Goal: Information Seeking & Learning: Learn about a topic

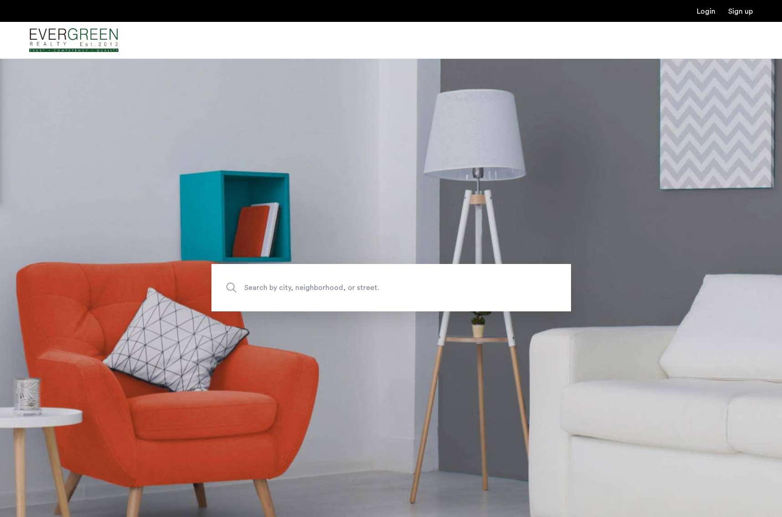
click at [349, 293] on span "Search by city, neighborhood, or street." at bounding box center [370, 288] width 252 height 12
click at [349, 293] on input "Search by city, neighborhood, or street." at bounding box center [391, 287] width 360 height 47
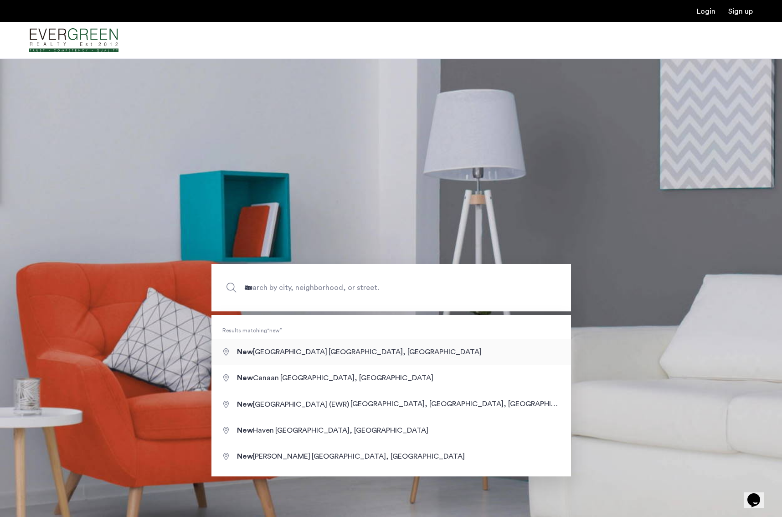
type input "**********"
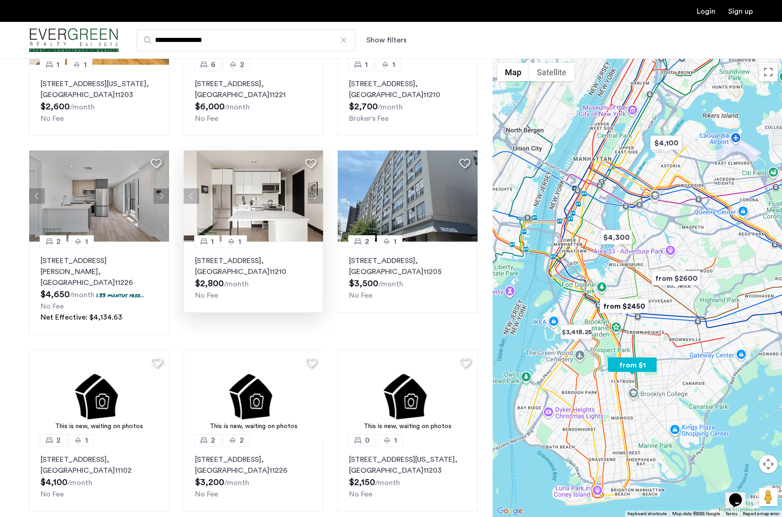
scroll to position [150, 0]
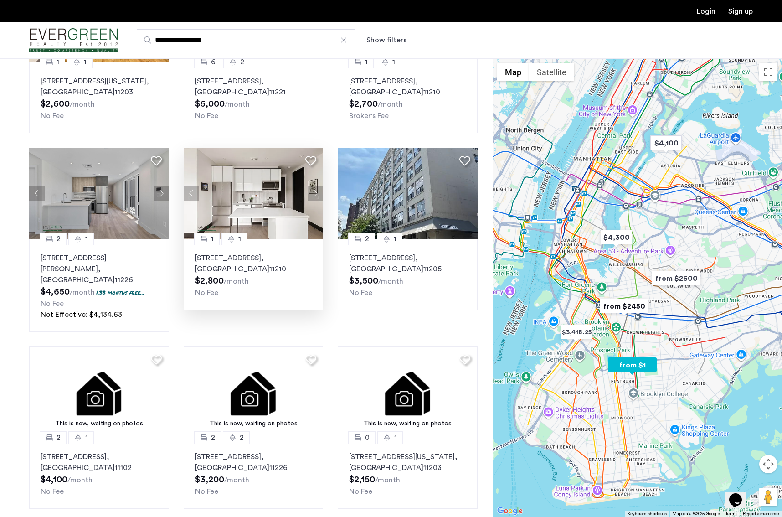
click at [234, 199] on img at bounding box center [254, 193] width 140 height 91
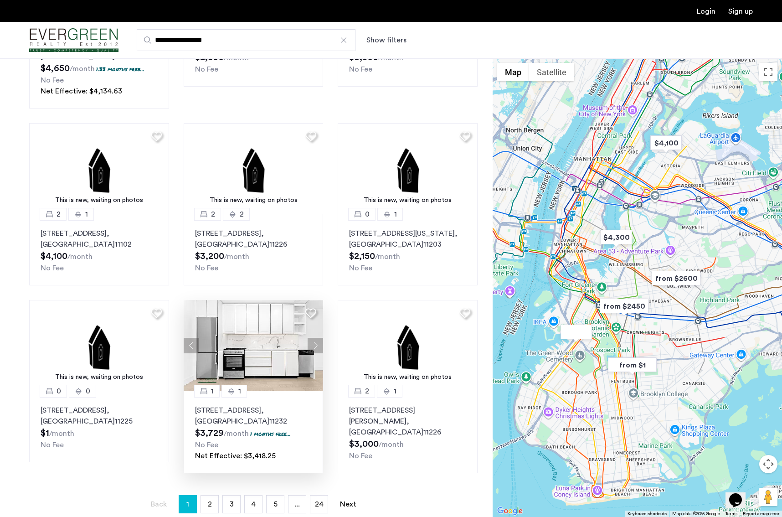
scroll to position [380, 0]
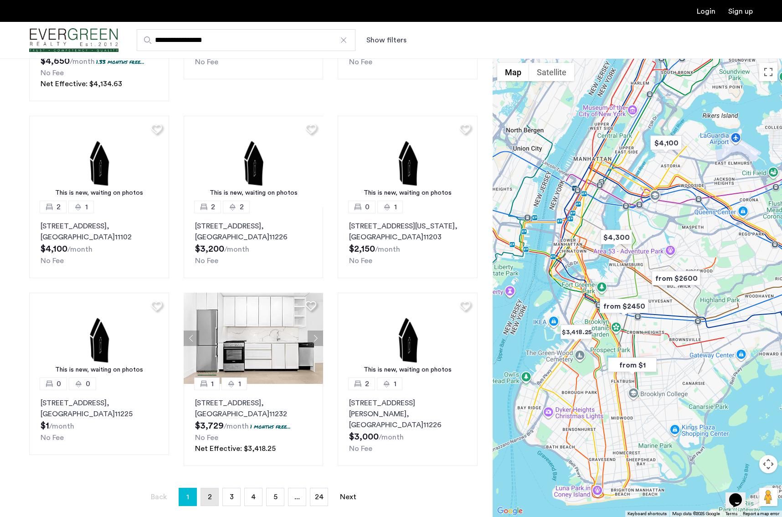
click at [215, 488] on link "page 2" at bounding box center [209, 496] width 17 height 17
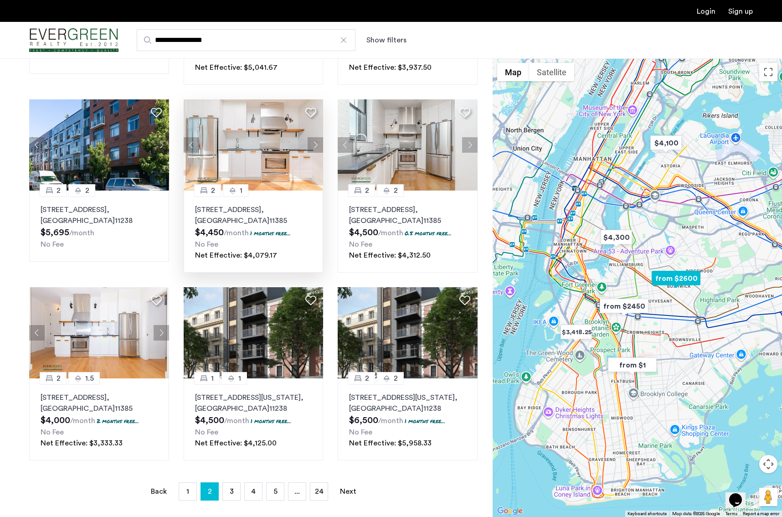
scroll to position [424, 0]
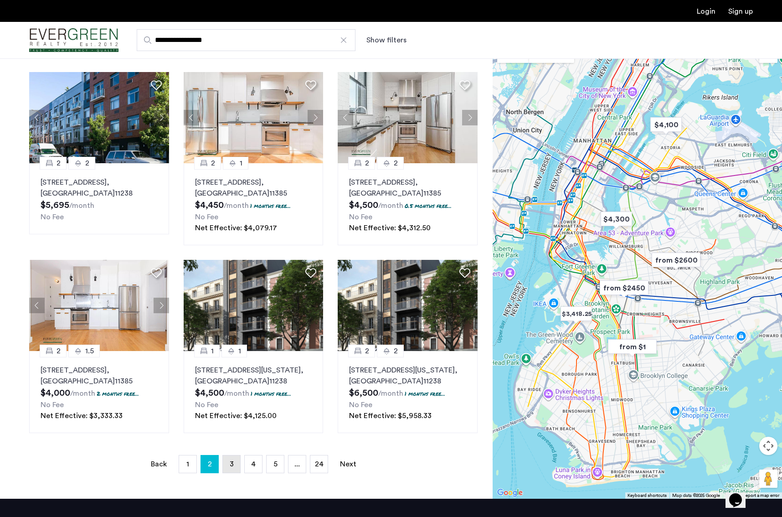
click at [233, 473] on link "page 3" at bounding box center [231, 463] width 17 height 17
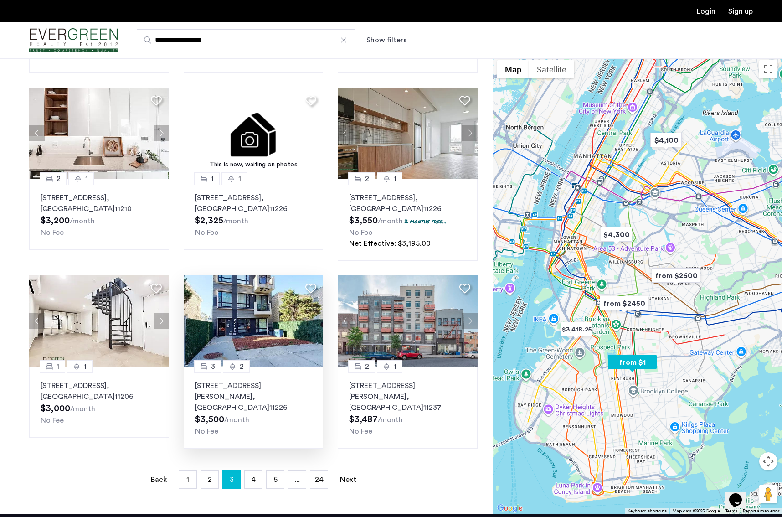
scroll to position [389, 0]
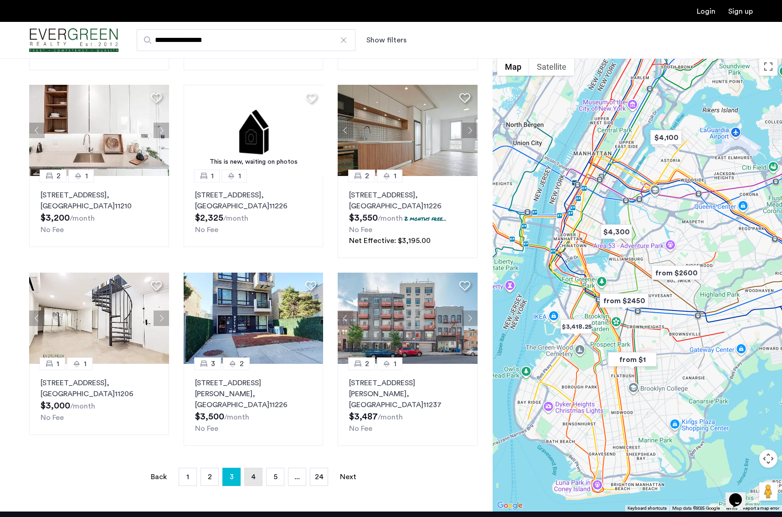
click at [248, 468] on link "page 4" at bounding box center [253, 476] width 17 height 17
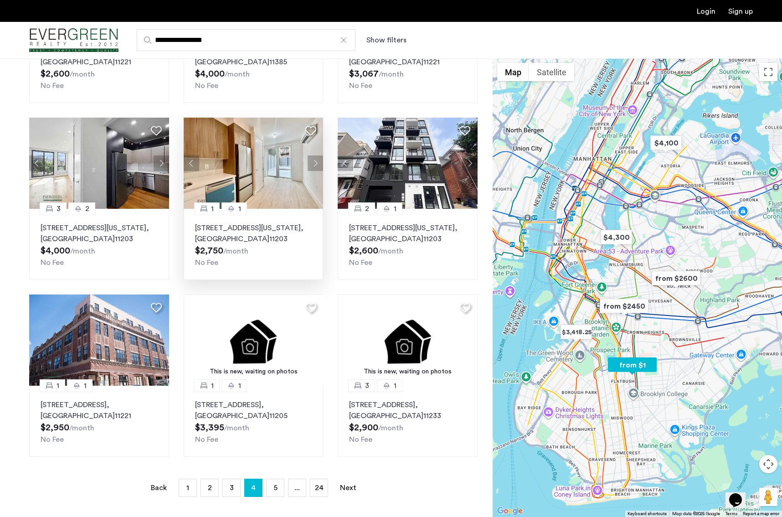
scroll to position [375, 0]
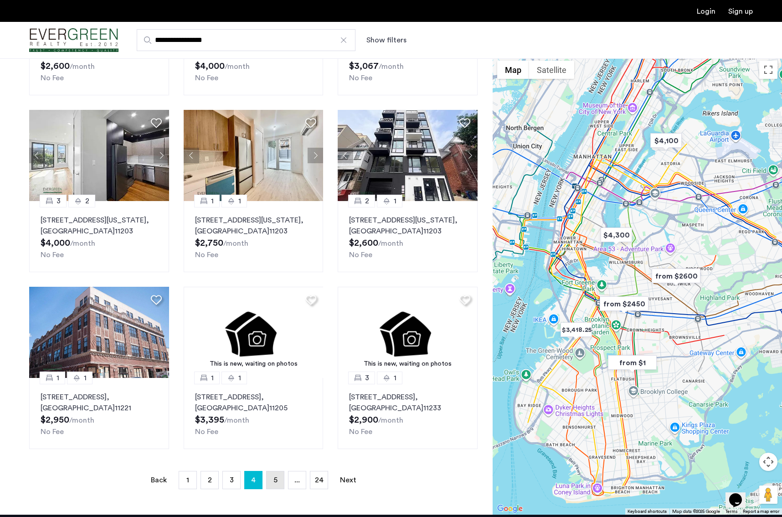
click at [268, 481] on link "page 5" at bounding box center [275, 479] width 17 height 17
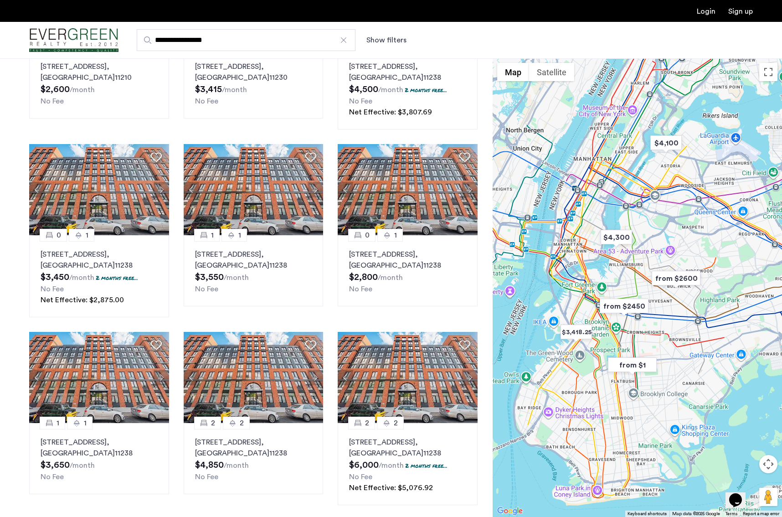
scroll to position [351, 0]
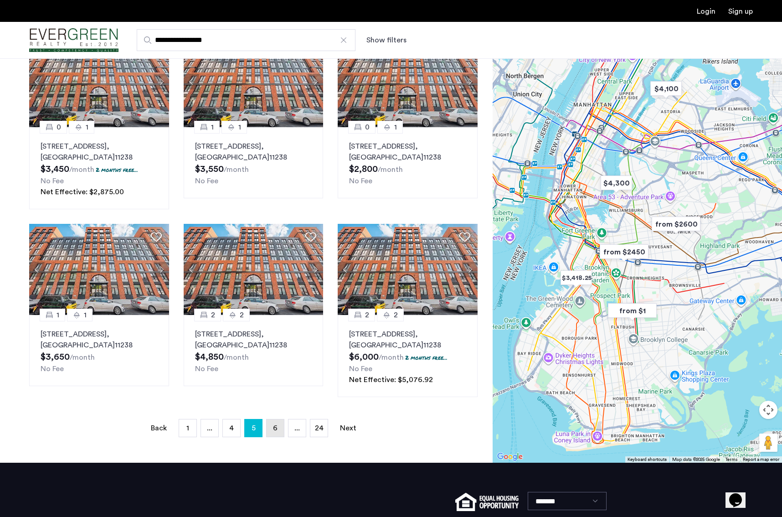
click at [272, 420] on link "page 6" at bounding box center [275, 427] width 17 height 17
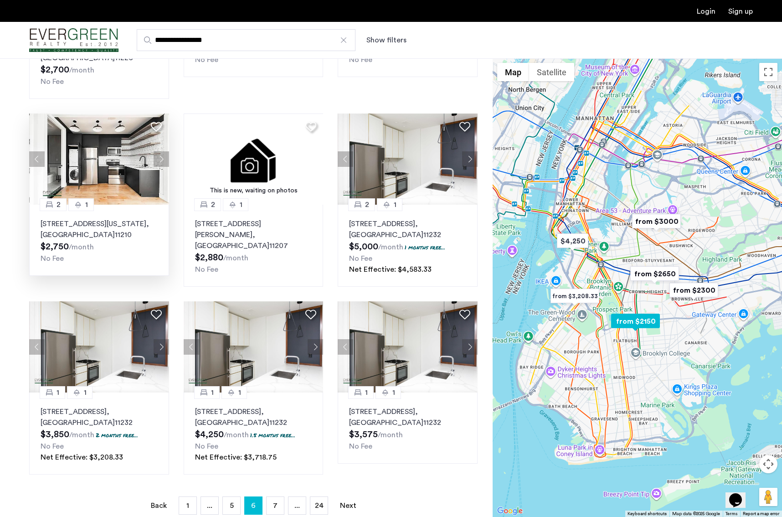
scroll to position [399, 0]
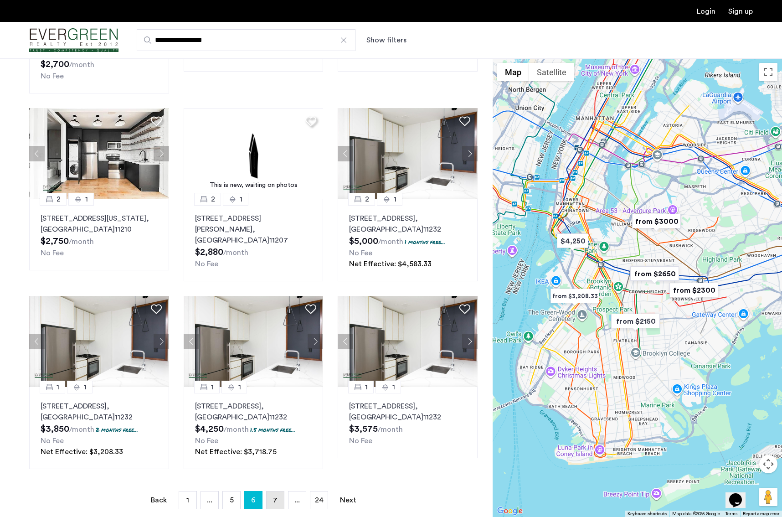
click at [280, 491] on link "page 7" at bounding box center [275, 499] width 17 height 17
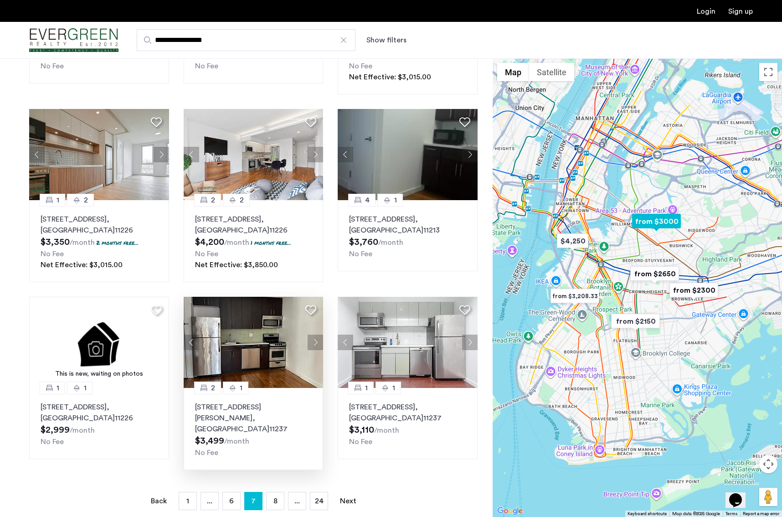
scroll to position [418, 0]
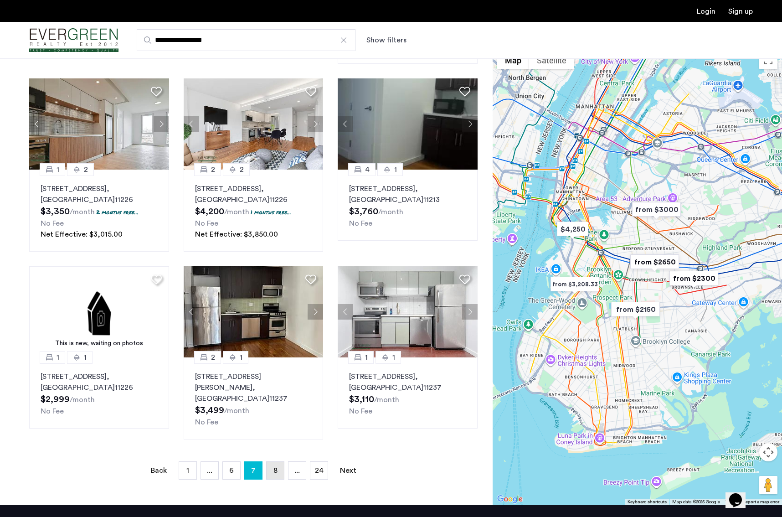
click at [268, 462] on link "page 8" at bounding box center [275, 470] width 17 height 17
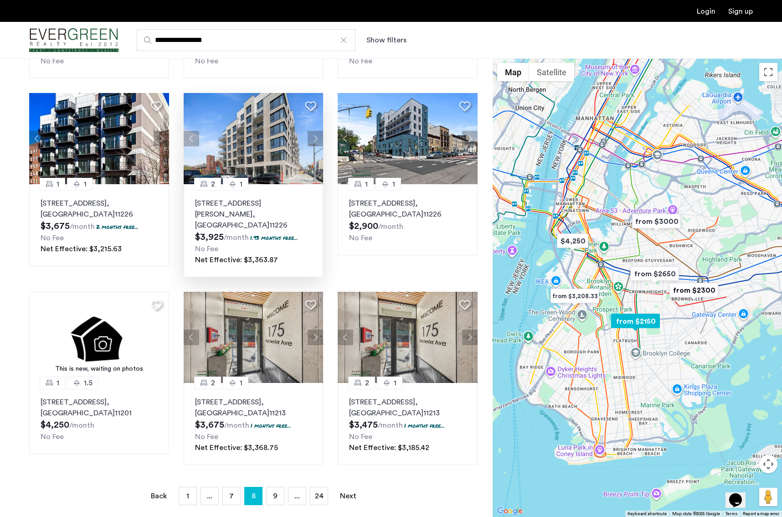
scroll to position [394, 0]
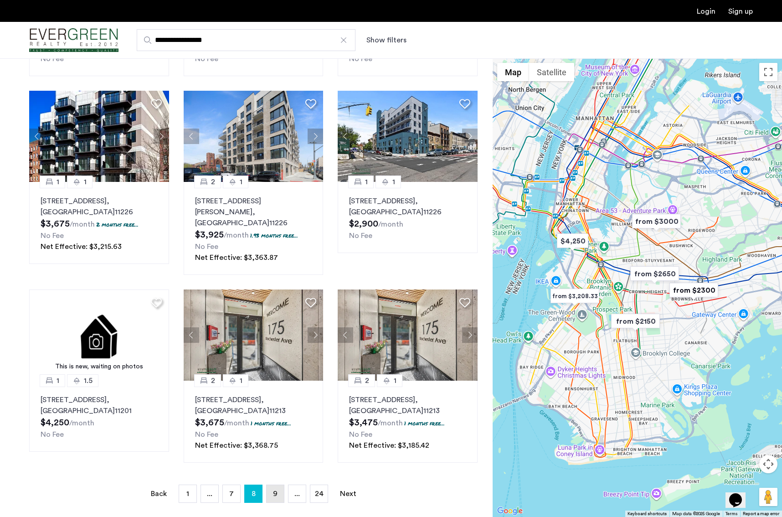
click at [273, 485] on link "page 9" at bounding box center [275, 493] width 17 height 17
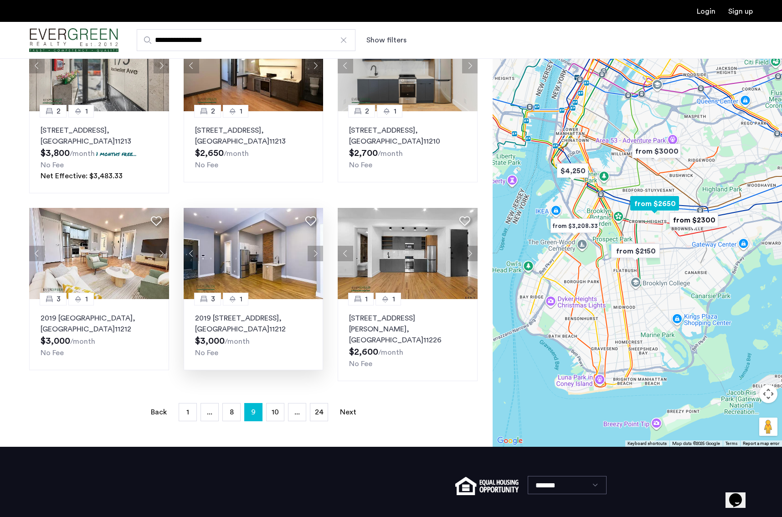
scroll to position [485, 0]
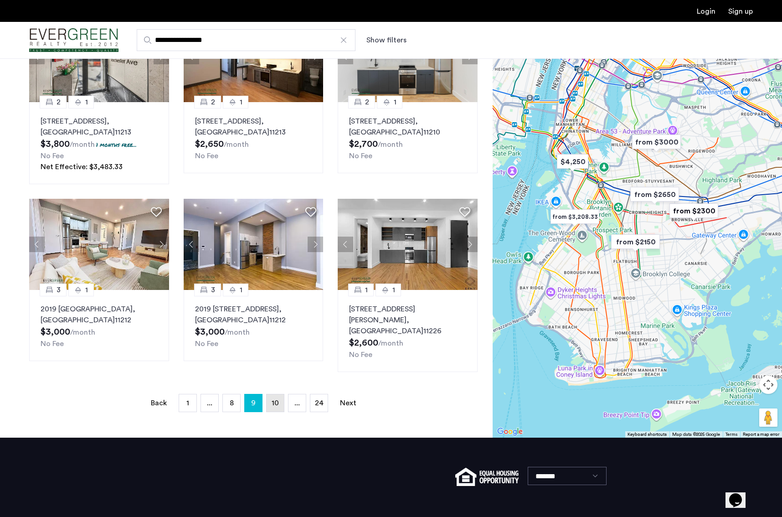
click at [277, 399] on span "10" at bounding box center [275, 402] width 7 height 7
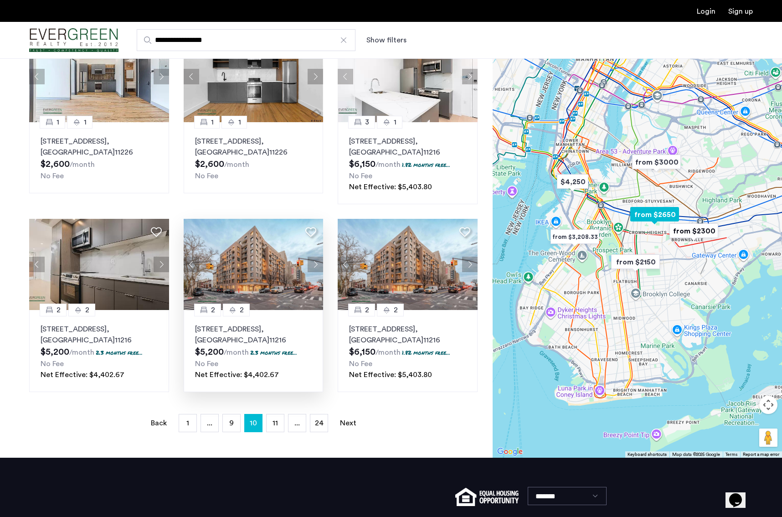
scroll to position [457, 0]
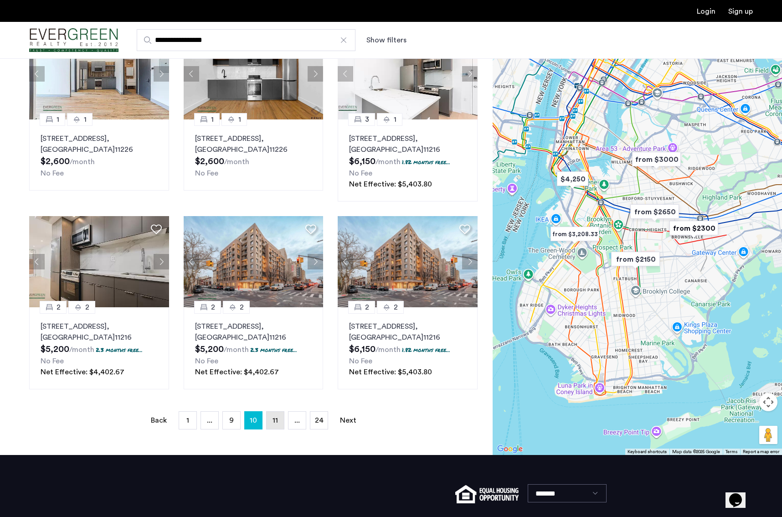
click at [277, 417] on span "11" at bounding box center [275, 420] width 5 height 7
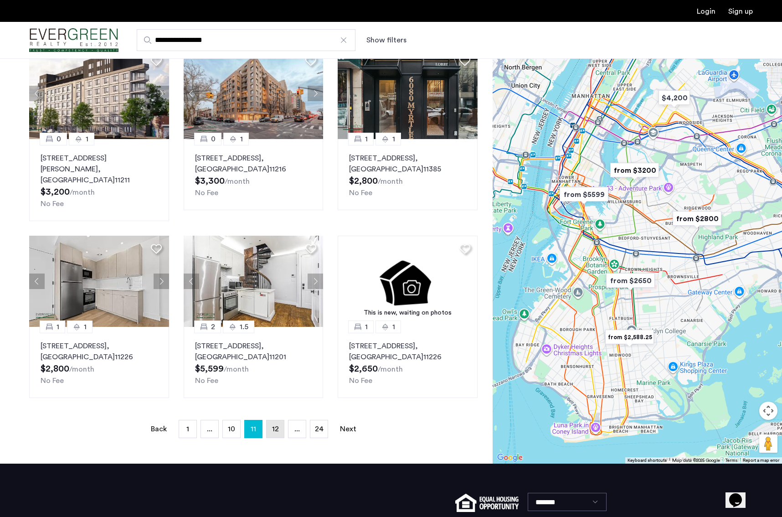
scroll to position [449, 0]
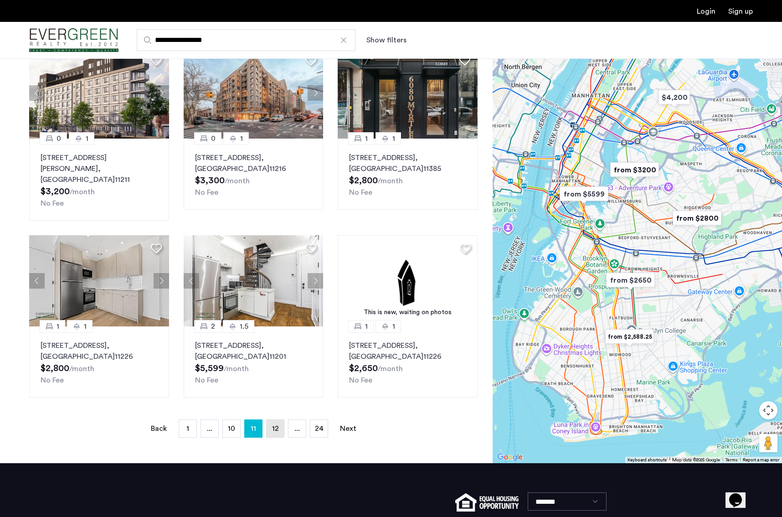
click at [282, 423] on link "page 12" at bounding box center [275, 428] width 17 height 17
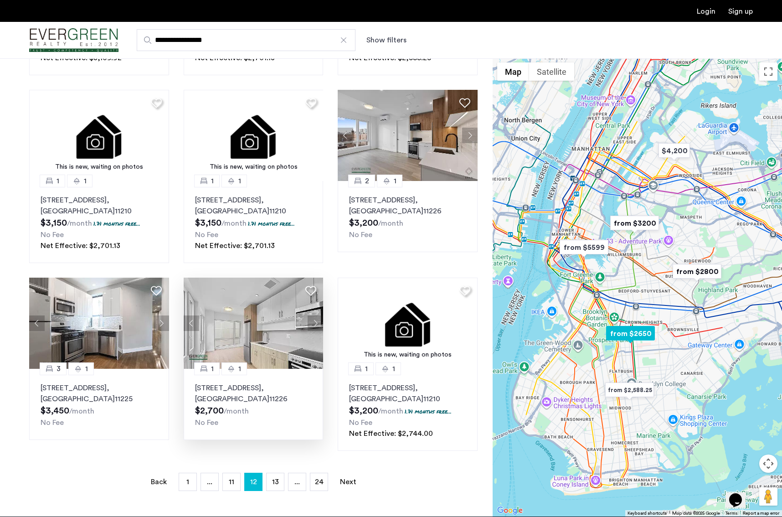
scroll to position [412, 0]
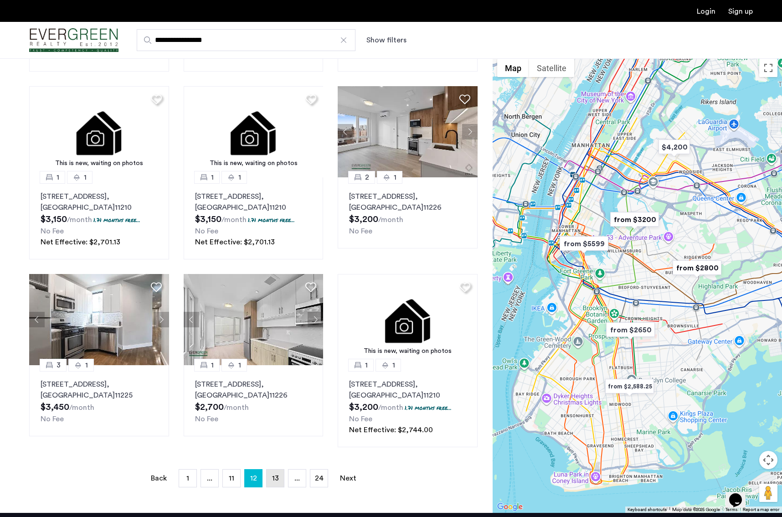
click at [279, 474] on link "page 13" at bounding box center [275, 477] width 17 height 17
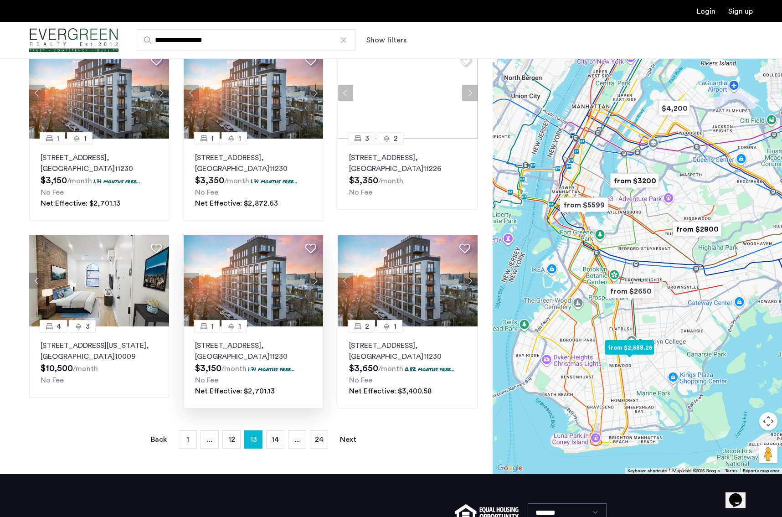
scroll to position [451, 0]
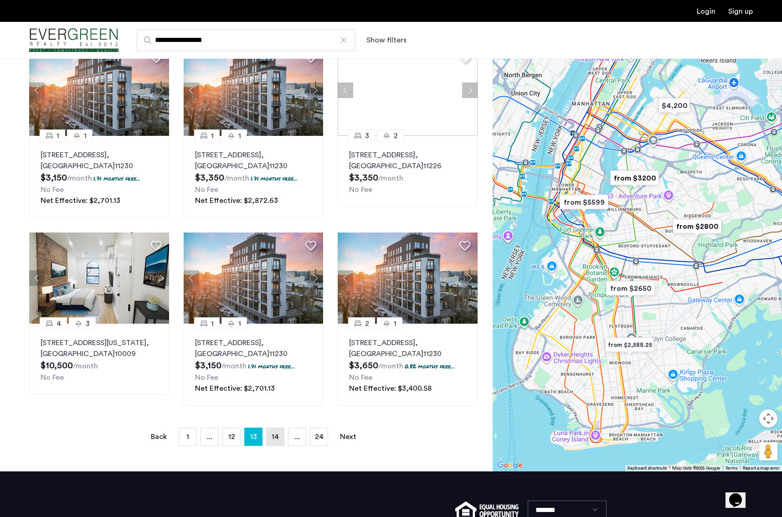
click at [279, 431] on link "page 14" at bounding box center [275, 436] width 17 height 17
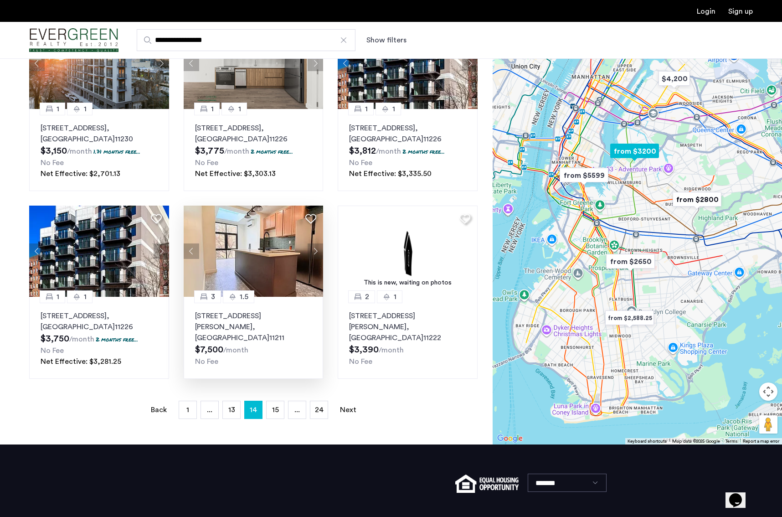
scroll to position [516, 0]
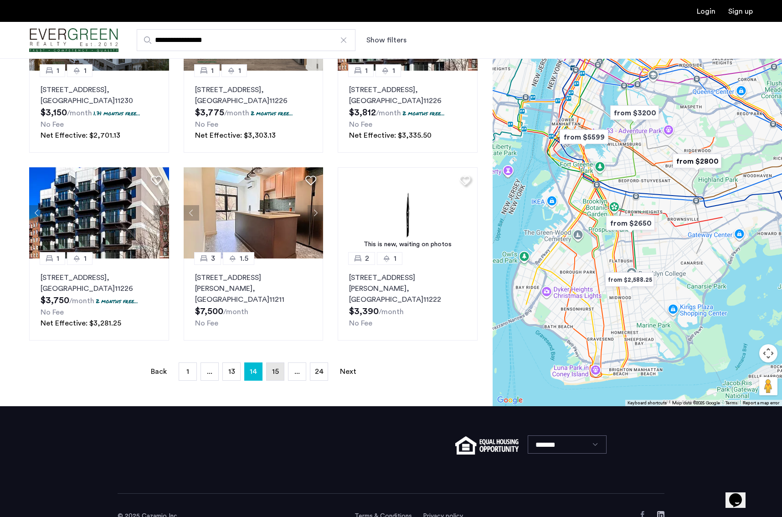
click at [277, 372] on span "15" at bounding box center [275, 371] width 7 height 7
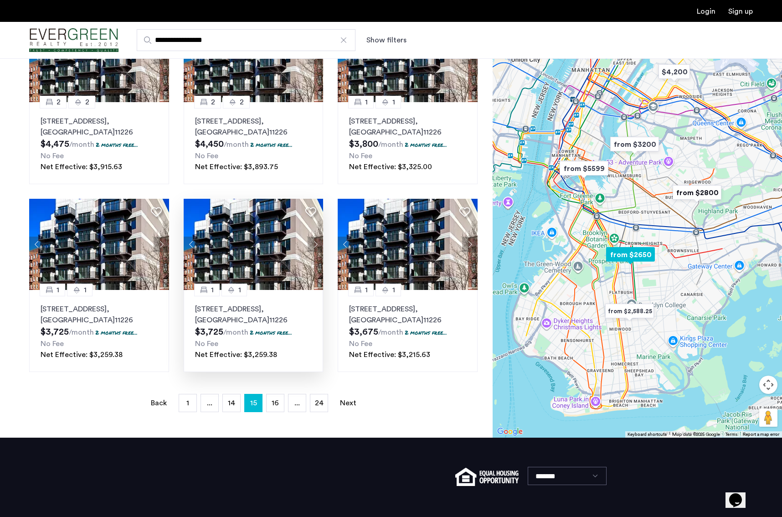
scroll to position [490, 0]
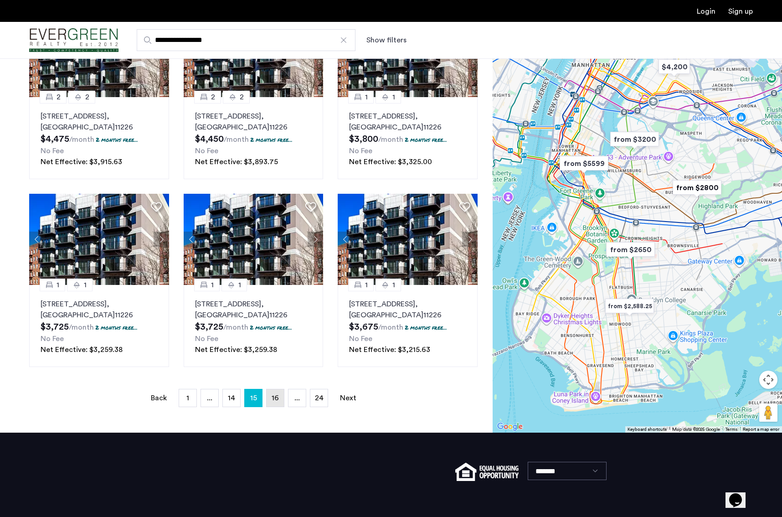
click at [272, 396] on span "16" at bounding box center [275, 397] width 7 height 7
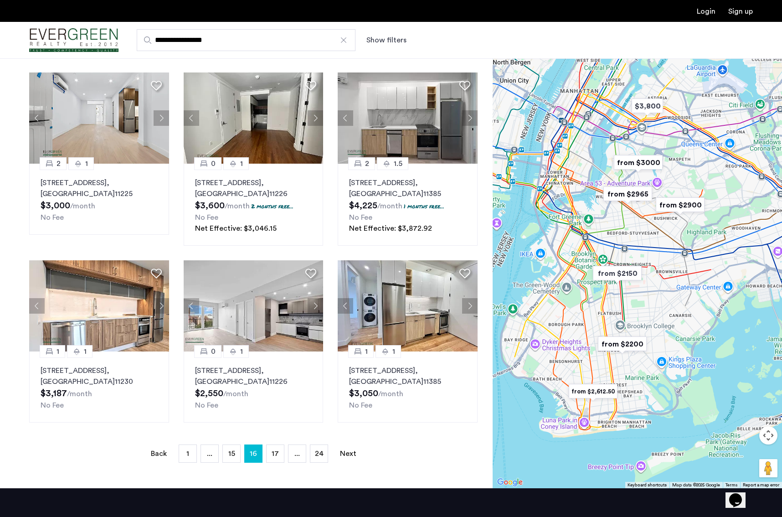
scroll to position [434, 0]
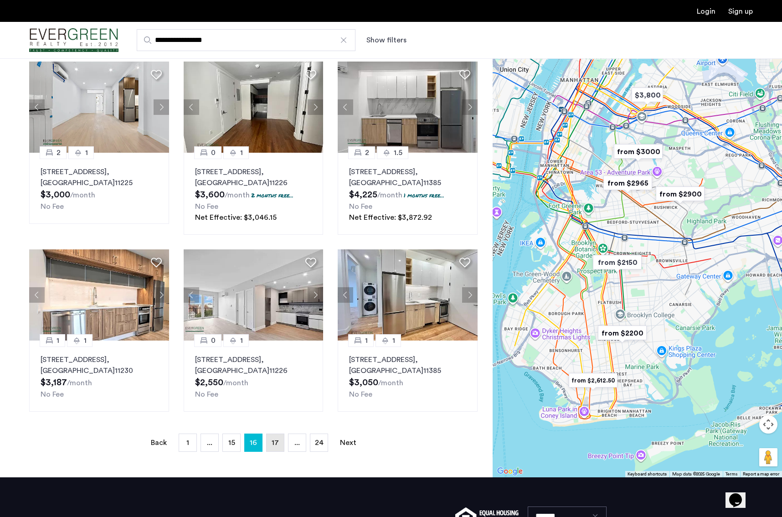
click at [282, 443] on link "page 17" at bounding box center [275, 442] width 17 height 17
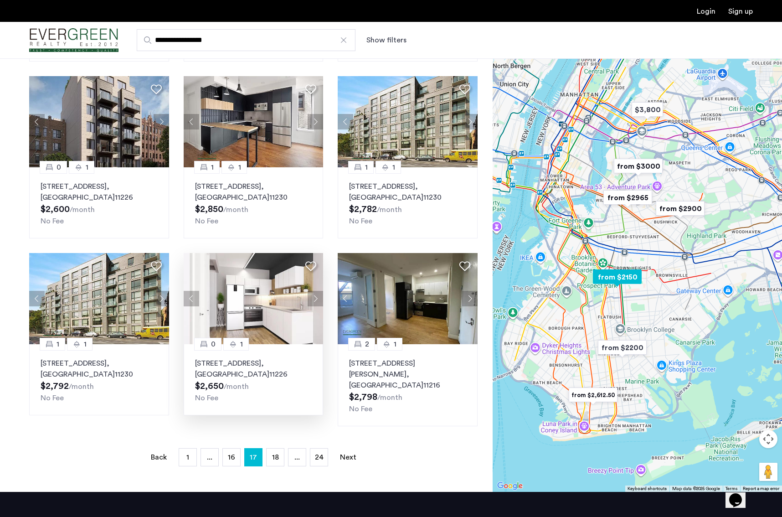
scroll to position [408, 0]
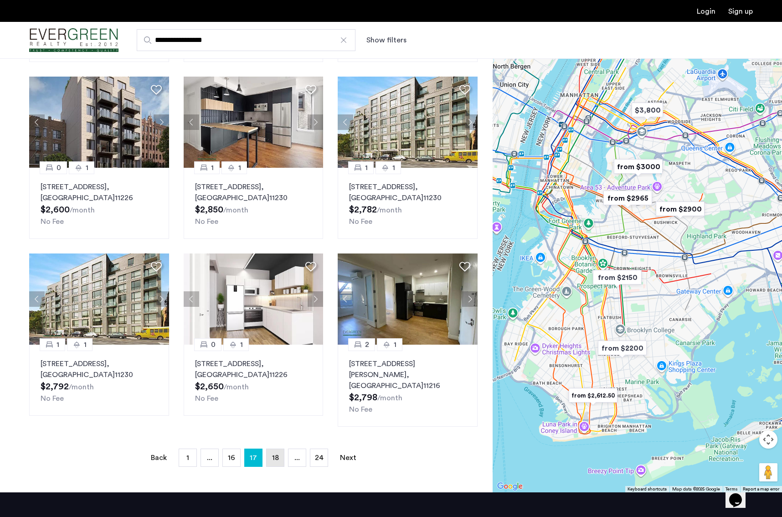
click at [276, 449] on link "page 18" at bounding box center [275, 457] width 17 height 17
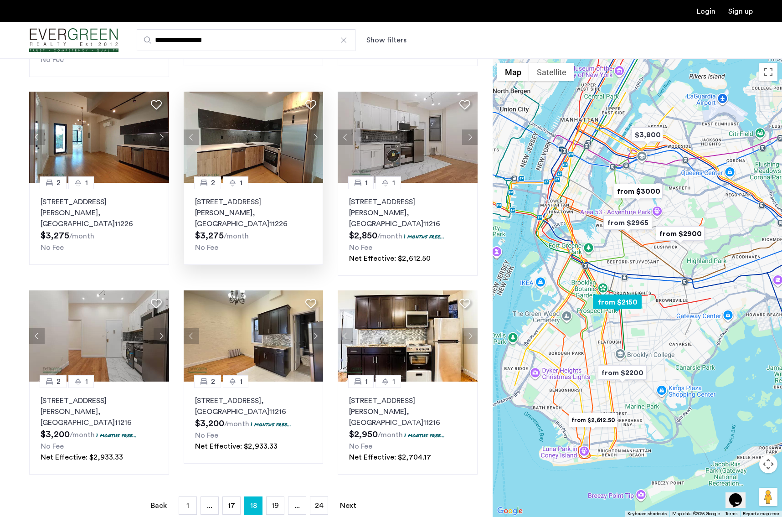
scroll to position [406, 0]
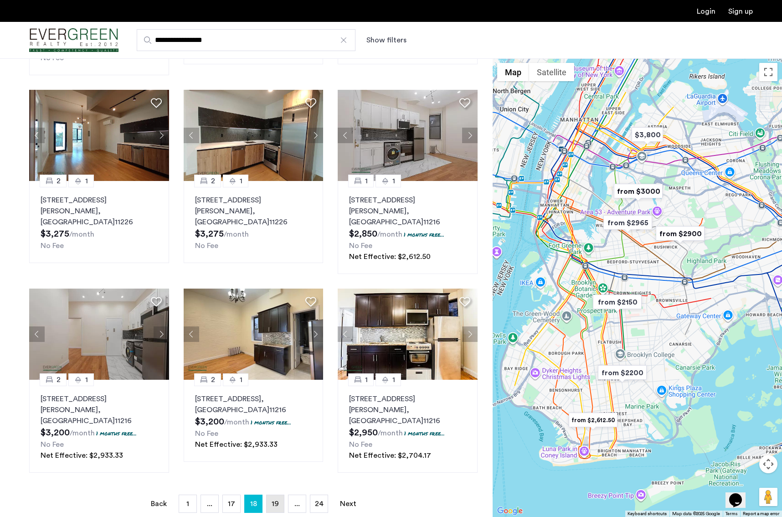
click at [278, 500] on span "19" at bounding box center [275, 503] width 7 height 7
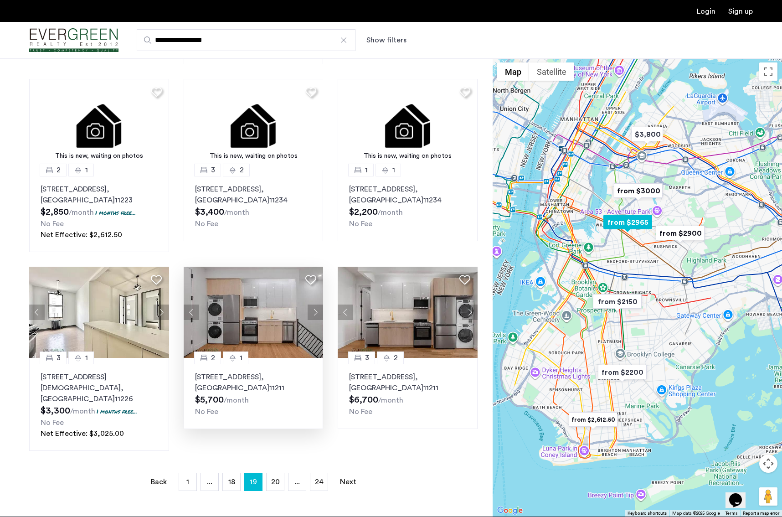
scroll to position [431, 0]
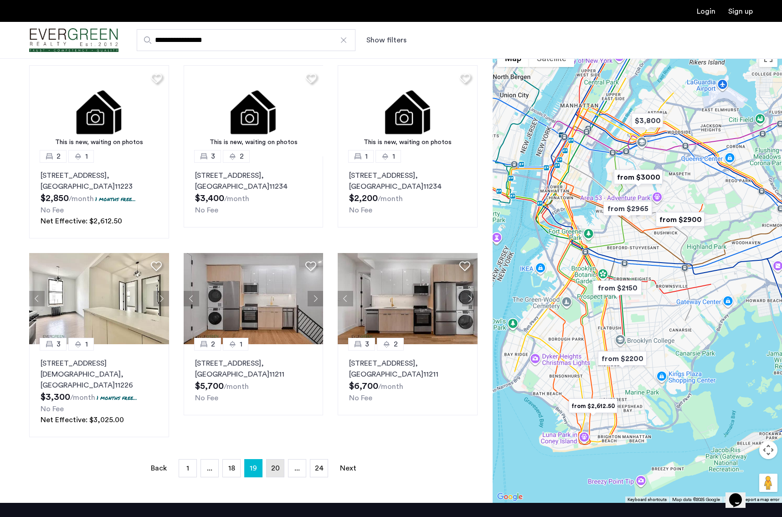
click at [280, 459] on link "page 20" at bounding box center [275, 467] width 17 height 17
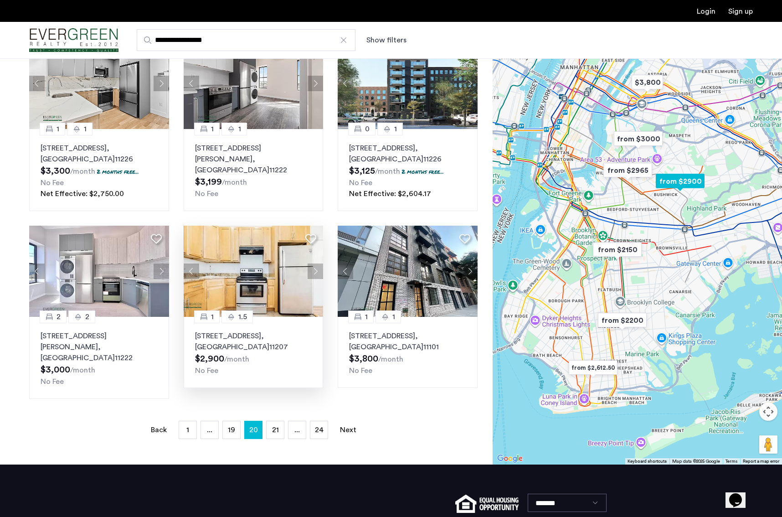
scroll to position [470, 0]
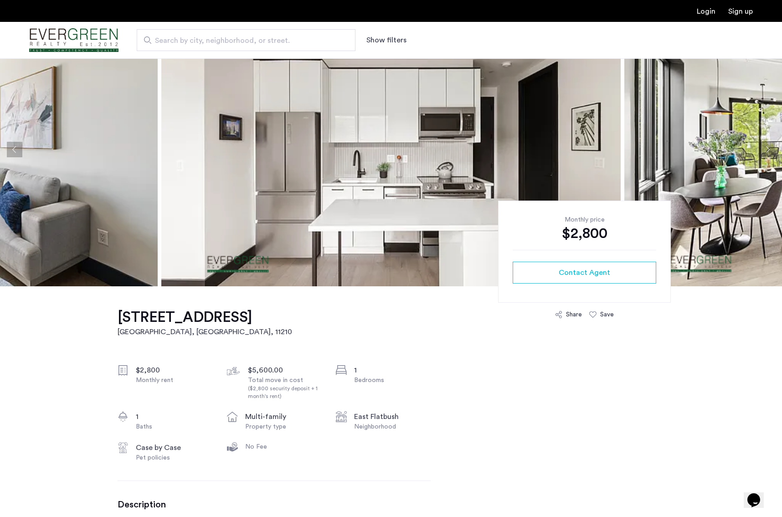
scroll to position [48, 0]
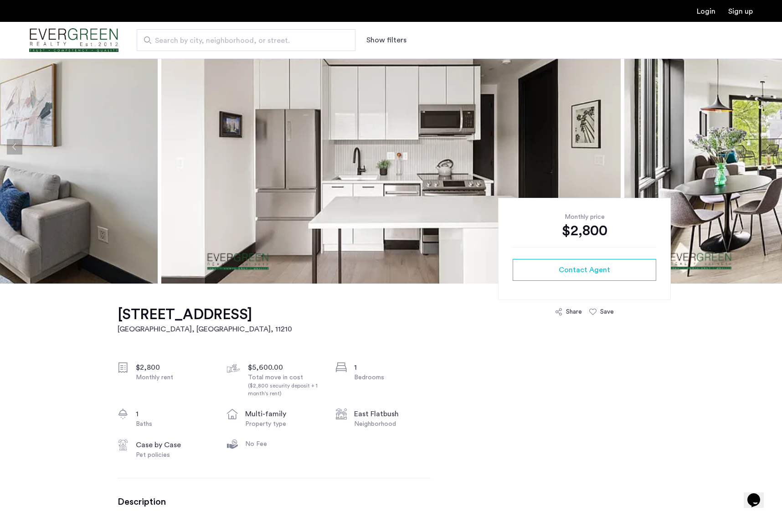
scroll to position [48, 0]
